Goal: Transaction & Acquisition: Purchase product/service

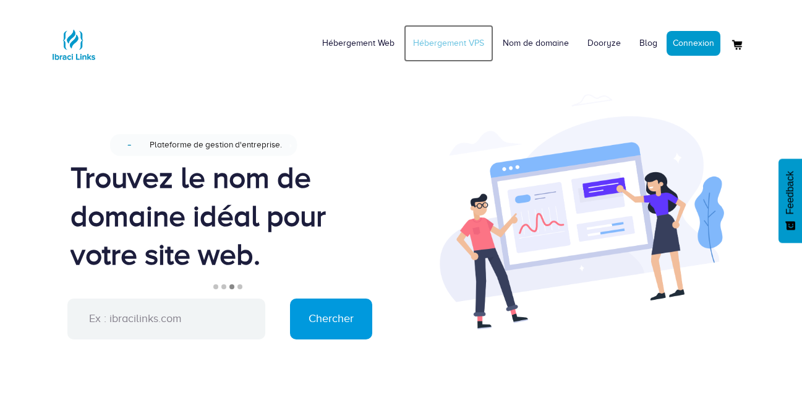
click at [447, 45] on link "Hébergement VPS" at bounding box center [449, 43] width 90 height 37
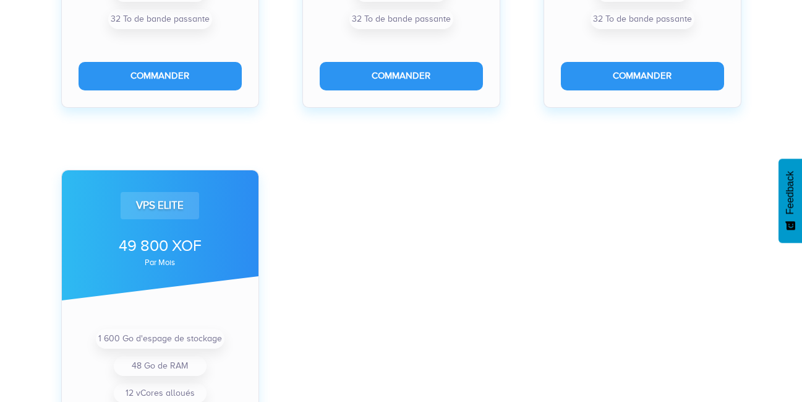
scroll to position [817, 0]
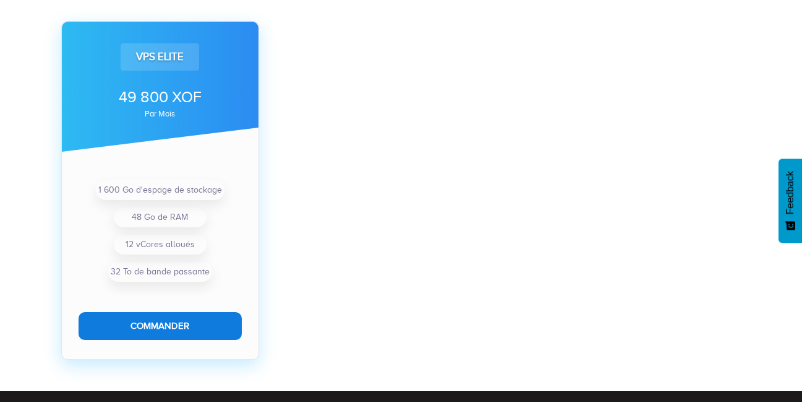
click at [157, 317] on button "Commander" at bounding box center [160, 326] width 163 height 28
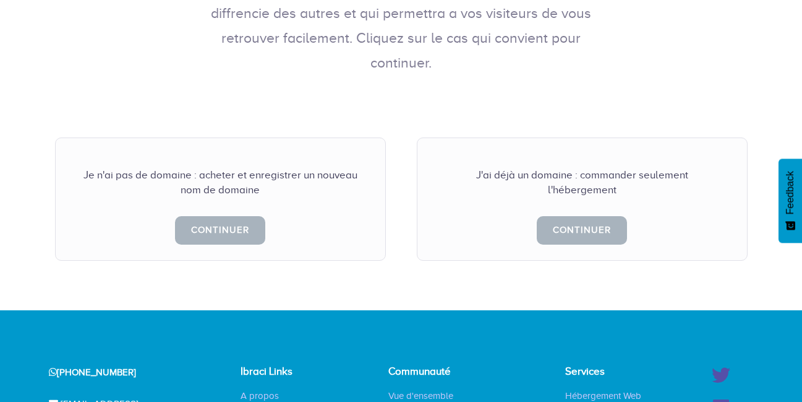
scroll to position [297, 0]
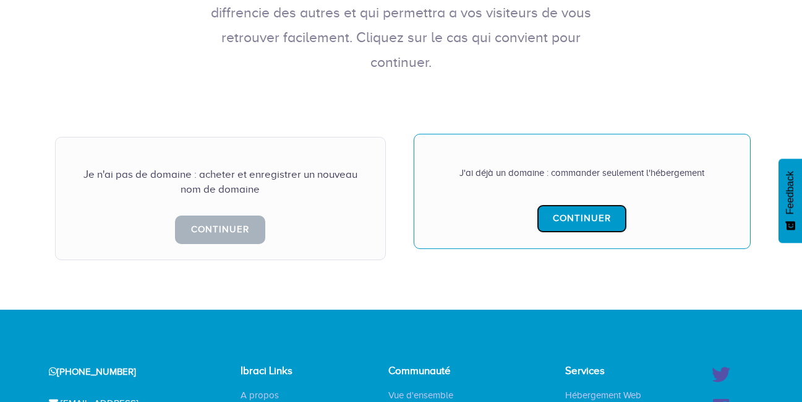
click at [567, 204] on link "Continuer" at bounding box center [582, 218] width 90 height 28
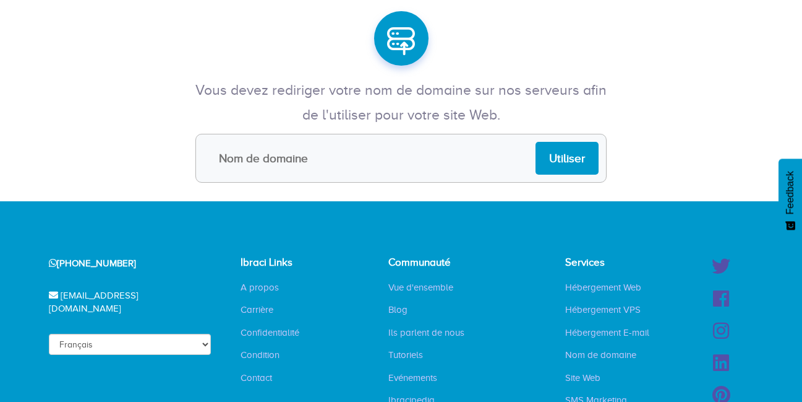
scroll to position [148, 0]
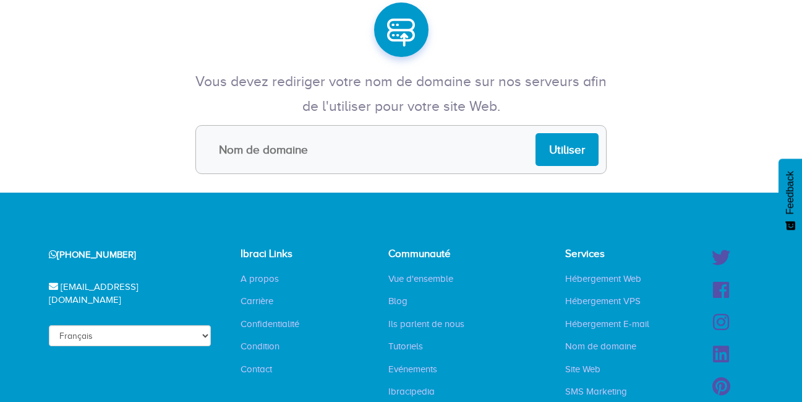
click at [426, 150] on input "text" at bounding box center [401, 149] width 411 height 49
click at [244, 153] on input "beer..com" at bounding box center [401, 149] width 411 height 49
type input "beer.com"
click at [574, 155] on input "Utiliser" at bounding box center [567, 149] width 63 height 33
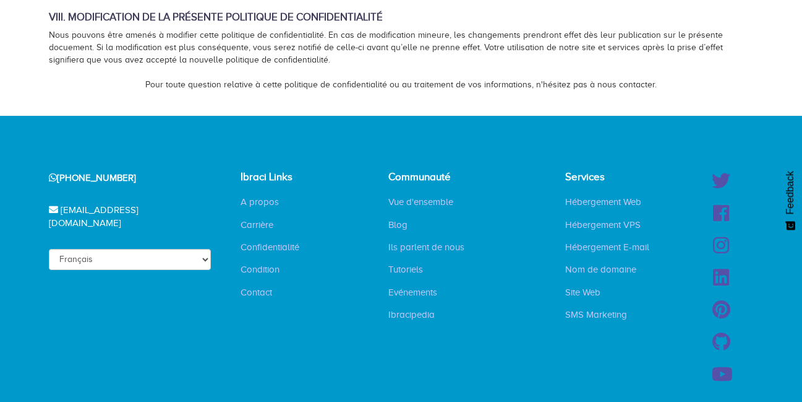
scroll to position [1138, 0]
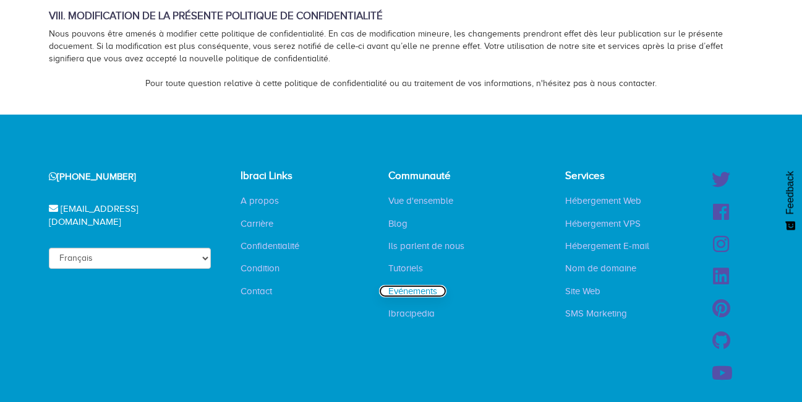
click at [413, 285] on link "Evénements" at bounding box center [412, 291] width 67 height 12
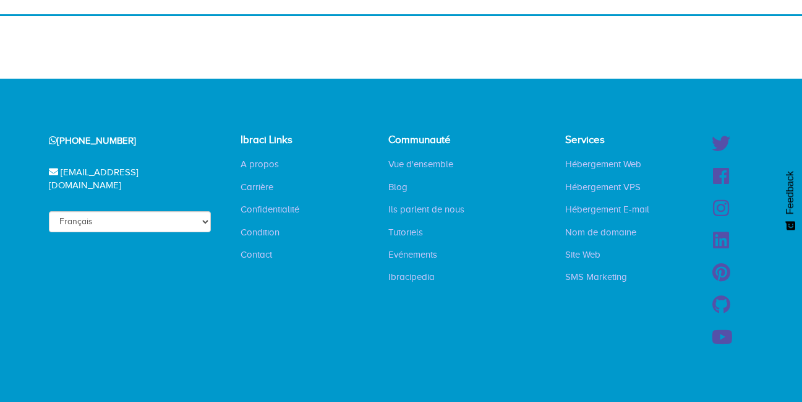
scroll to position [161, 0]
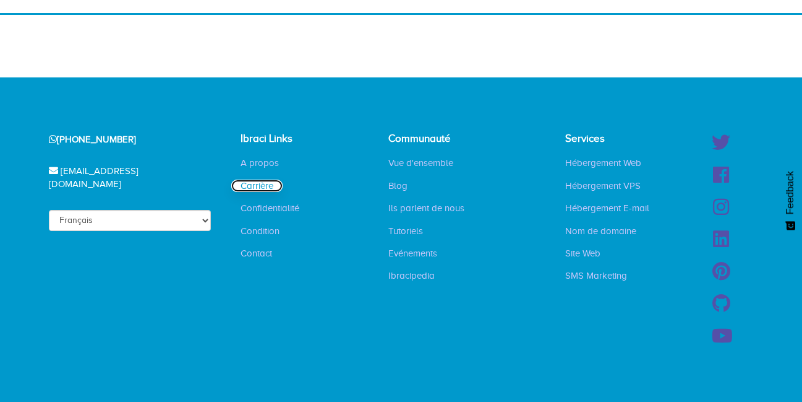
click at [264, 186] on link "Carrière" at bounding box center [256, 185] width 51 height 12
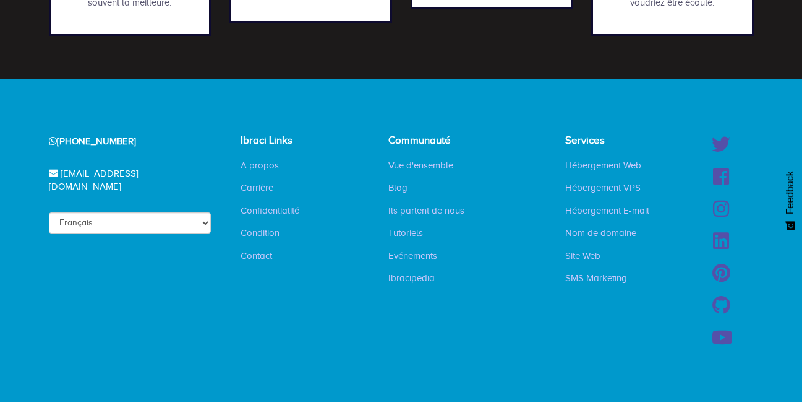
scroll to position [805, 0]
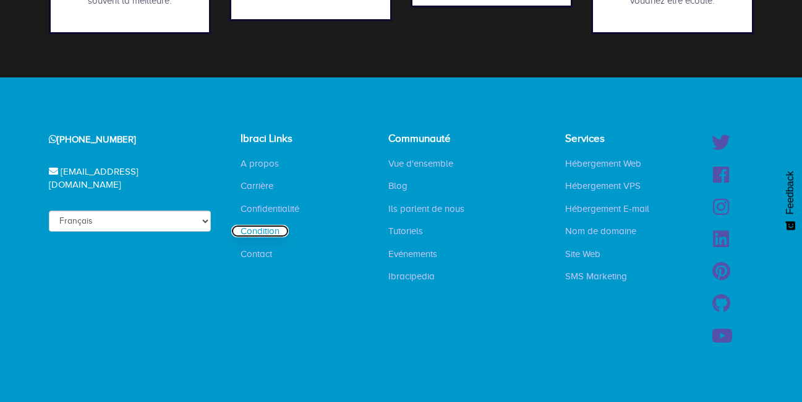
click at [260, 234] on link "Condition" at bounding box center [260, 231] width 58 height 12
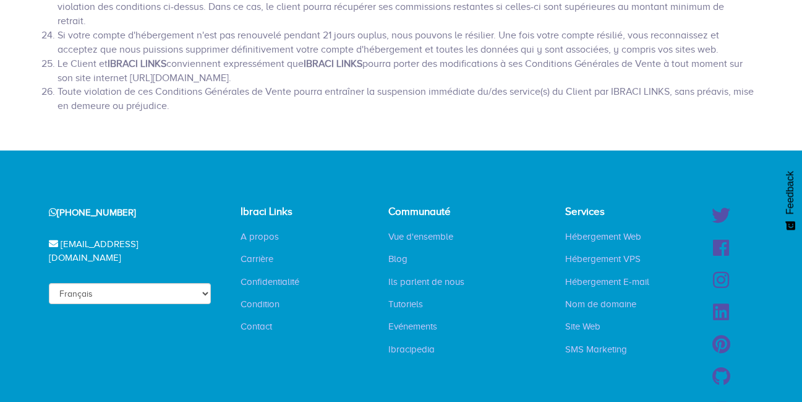
scroll to position [965, 0]
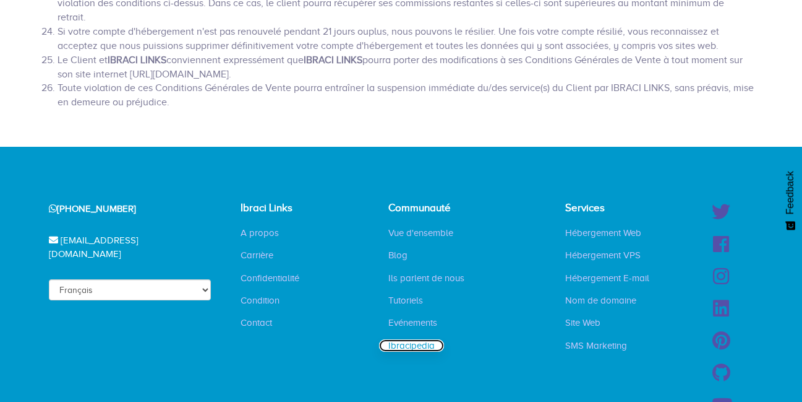
click at [413, 339] on link "Ibracipedia" at bounding box center [411, 345] width 65 height 12
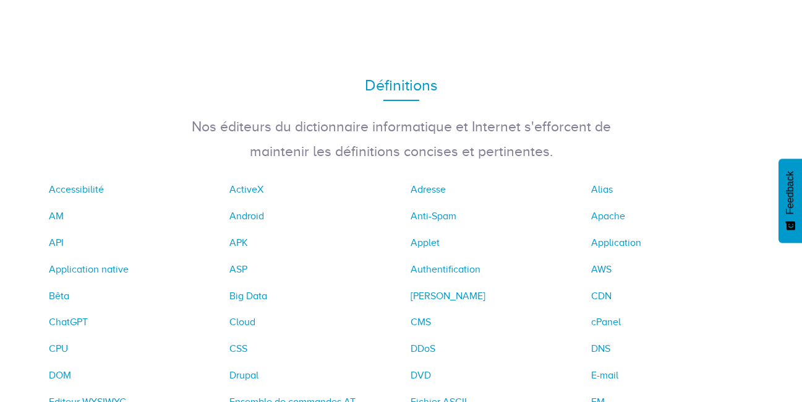
scroll to position [148, 0]
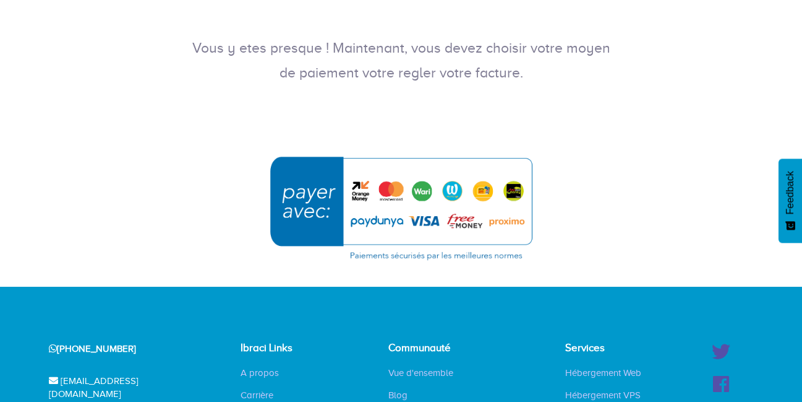
scroll to position [223, 0]
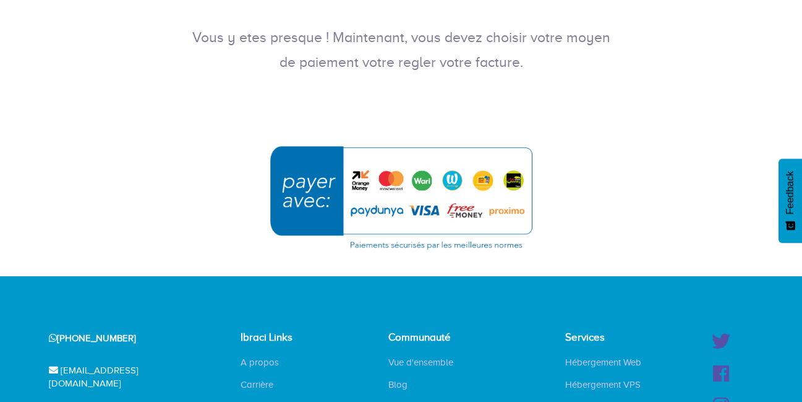
click at [406, 194] on img "submit" at bounding box center [401, 197] width 278 height 120
